Goal: Use online tool/utility: Use online tool/utility

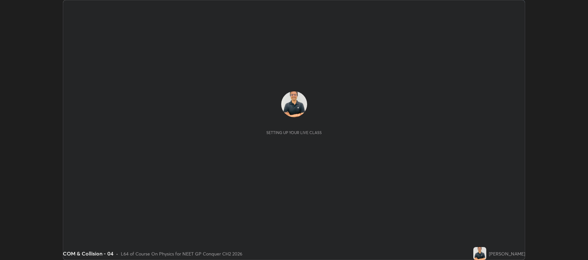
scroll to position [260, 588]
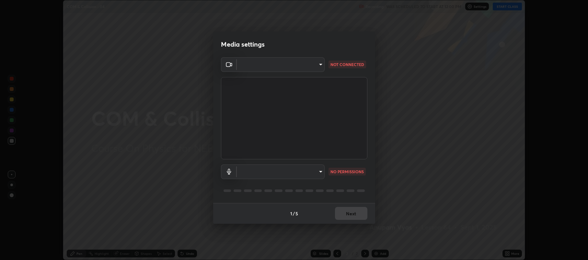
click at [318, 63] on body "Erase all COM & Collision - 04 Recording WAS SCHEDULED TO START AT 12:00 PM Set…" at bounding box center [294, 130] width 588 height 260
click at [317, 64] on li at bounding box center [280, 65] width 87 height 4
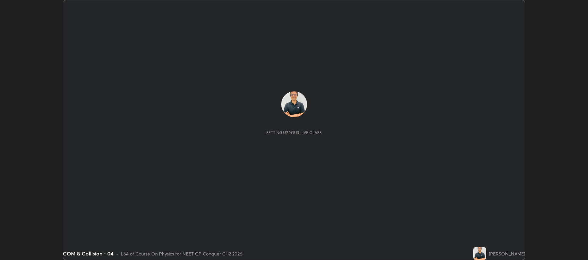
scroll to position [260, 588]
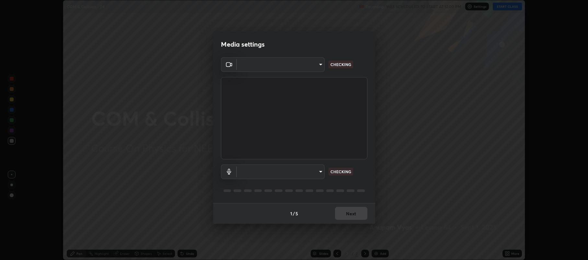
type input "c400cf8b516b2bff8cd58141b622caae7ac635decf04c3c75acb89113f84e1e3"
click at [318, 62] on body "Erase all COM & Collision - 04 Recording WAS SCHEDULED TO START AT 12:00 PM Set…" at bounding box center [294, 130] width 588 height 260
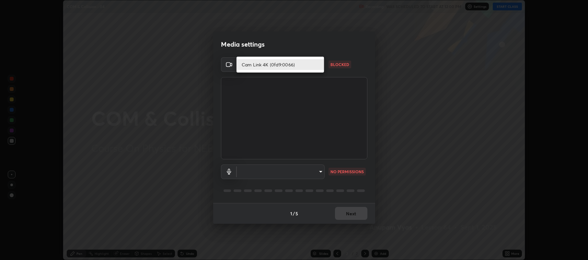
click at [271, 64] on li "Cam Link 4K (0fd9:0066)" at bounding box center [280, 64] width 87 height 11
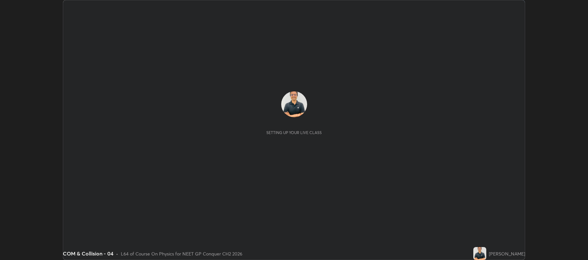
scroll to position [260, 588]
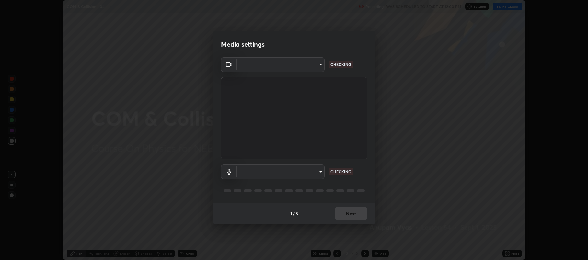
type input "c400cf8b516b2bff8cd58141b622caae7ac635decf04c3c75acb89113f84e1e3"
click at [317, 172] on body "Erase all COM & Collision - 04 Recording WAS SCHEDULED TO START AT 12:00 PM Set…" at bounding box center [294, 130] width 588 height 260
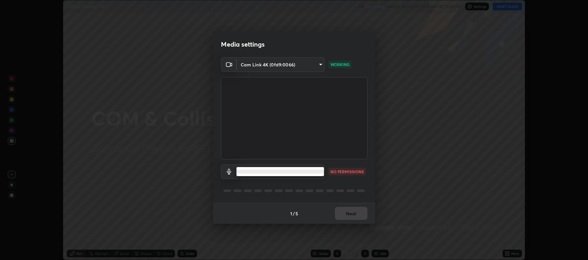
click at [311, 172] on li at bounding box center [280, 172] width 87 height 4
click at [229, 173] on icon at bounding box center [229, 172] width 8 height 6
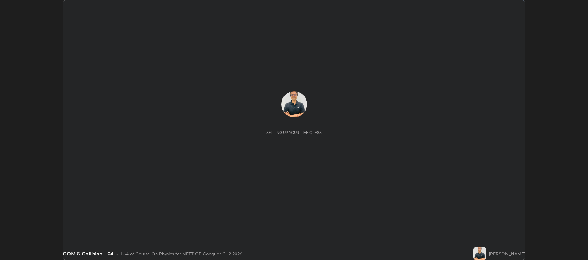
scroll to position [260, 588]
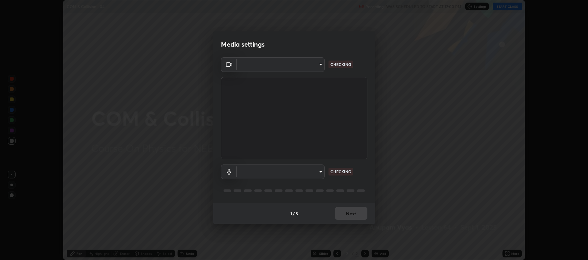
type input "c400cf8b516b2bff8cd58141b622caae7ac635decf04c3c75acb89113f84e1e3"
click at [340, 172] on p "NO PERMISSIONS" at bounding box center [346, 172] width 33 height 6
click at [336, 174] on p "NO PERMISSIONS" at bounding box center [346, 172] width 33 height 6
click at [335, 173] on p "NO PERMISSIONS" at bounding box center [346, 172] width 33 height 6
click at [320, 172] on body "Erase all COM & Collision - 04 Recording WAS SCHEDULED TO START AT 12:00 PM Set…" at bounding box center [294, 130] width 588 height 260
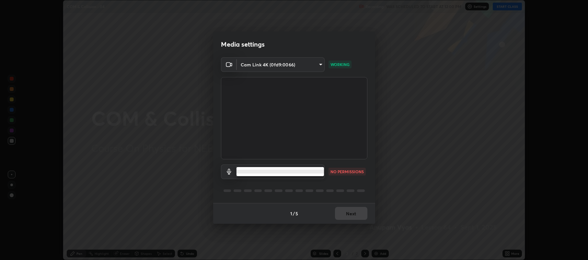
click at [261, 171] on li at bounding box center [280, 172] width 87 height 4
click at [229, 173] on icon at bounding box center [229, 172] width 8 height 6
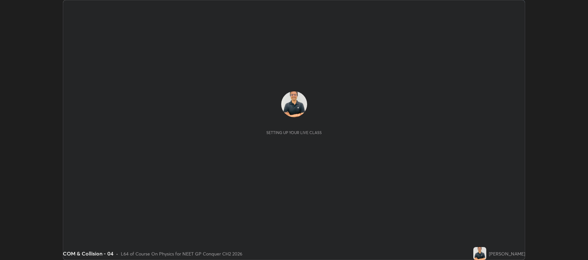
scroll to position [260, 588]
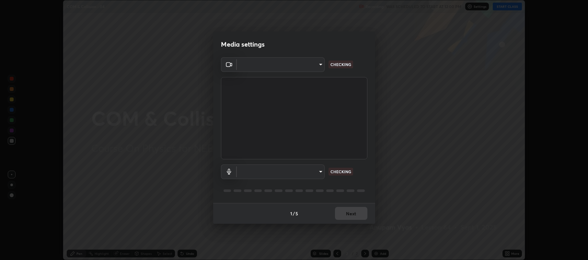
type input "c400cf8b516b2bff8cd58141b622caae7ac635decf04c3c75acb89113f84e1e3"
click at [320, 174] on body "Erase all COM & Collision - 04 Recording WAS SCHEDULED TO START AT 12:00 PM Set…" at bounding box center [294, 130] width 588 height 260
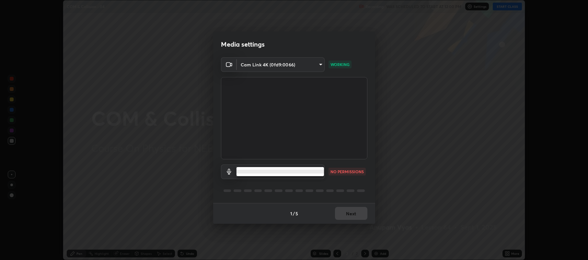
click at [260, 169] on ul at bounding box center [280, 171] width 87 height 9
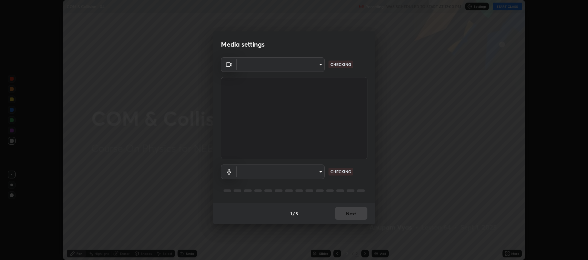
type input "c400cf8b516b2bff8cd58141b622caae7ac635decf04c3c75acb89113f84e1e3"
